Goal: Task Accomplishment & Management: Manage account settings

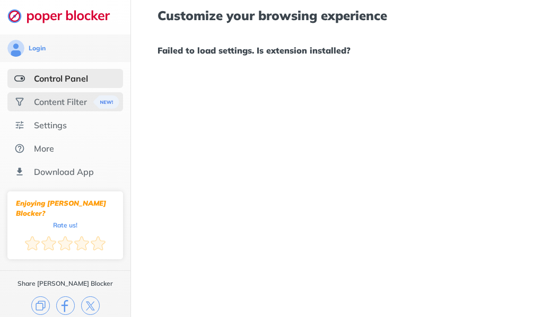
click at [45, 101] on div "Content Filter" at bounding box center [60, 102] width 53 height 11
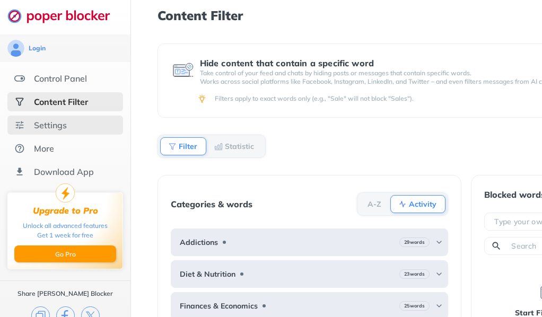
click at [46, 127] on div "Settings" at bounding box center [50, 125] width 33 height 11
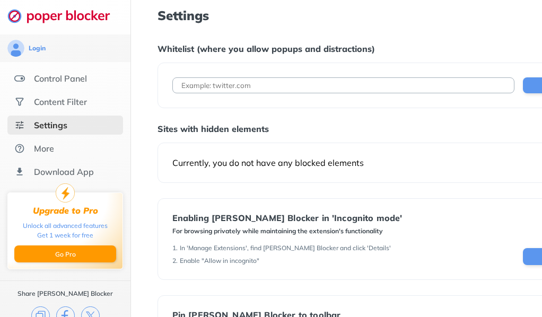
click at [233, 84] on input at bounding box center [343, 85] width 343 height 16
type input "[DOMAIN_NAME]"
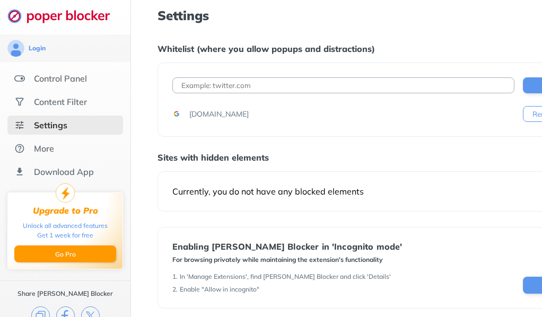
click at [211, 79] on input at bounding box center [343, 85] width 343 height 16
click at [230, 87] on input "ch" at bounding box center [343, 85] width 343 height 16
paste input "[URL][DOMAIN_NAME]"
drag, startPoint x: 212, startPoint y: 82, endPoint x: 134, endPoint y: 82, distance: 78.0
click at [134, 82] on div "Settings Whitelist (where you allow popups and distractions) chhttps://[DOMAIN_…" at bounding box center [394, 244] width 526 height 488
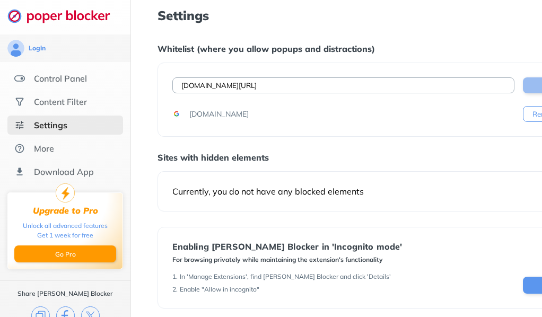
type input "[DOMAIN_NAME][URL]"
